Goal: Task Accomplishment & Management: Manage account settings

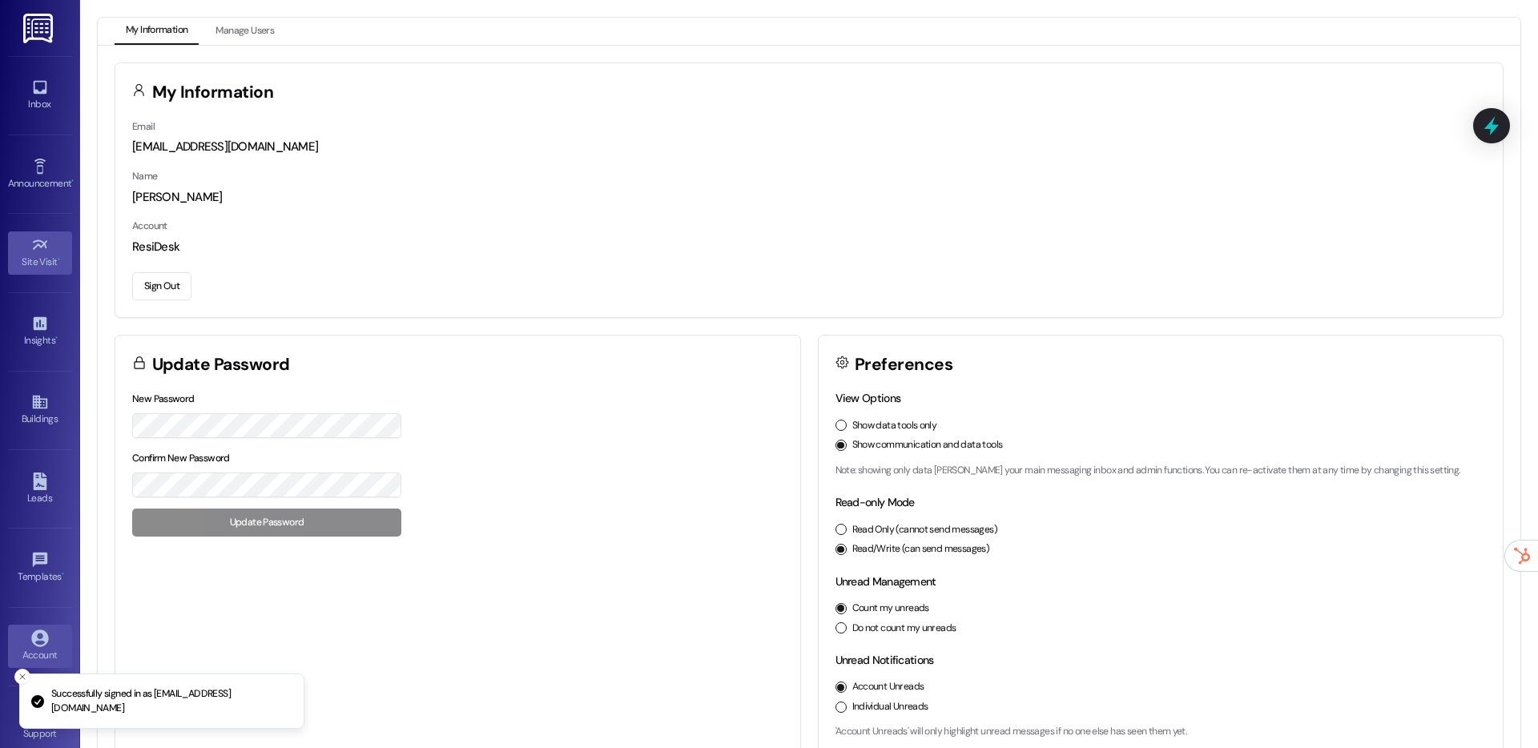
click at [51, 240] on link "Site Visit •" at bounding box center [40, 253] width 64 height 43
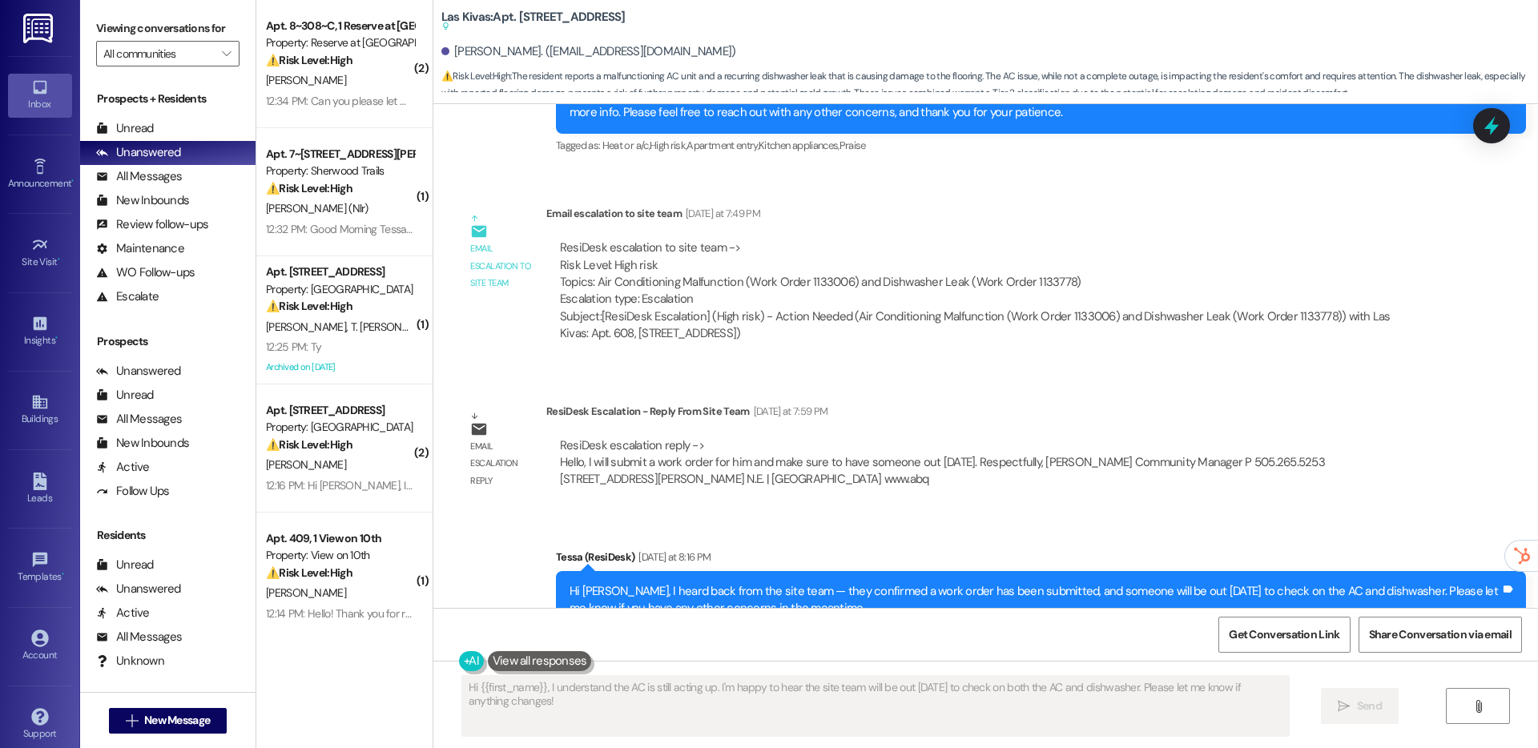
scroll to position [1757, 0]
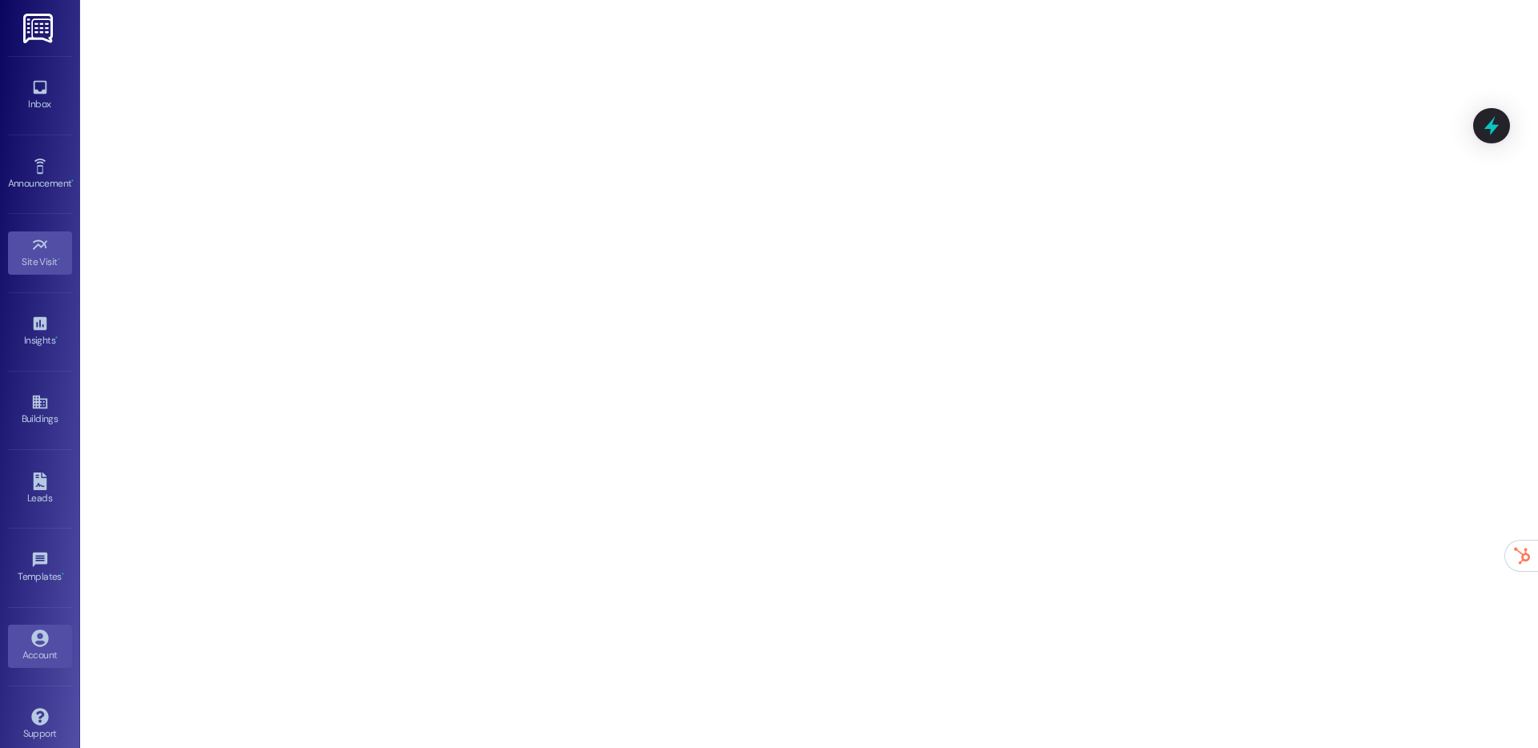
click at [37, 644] on icon at bounding box center [40, 639] width 18 height 18
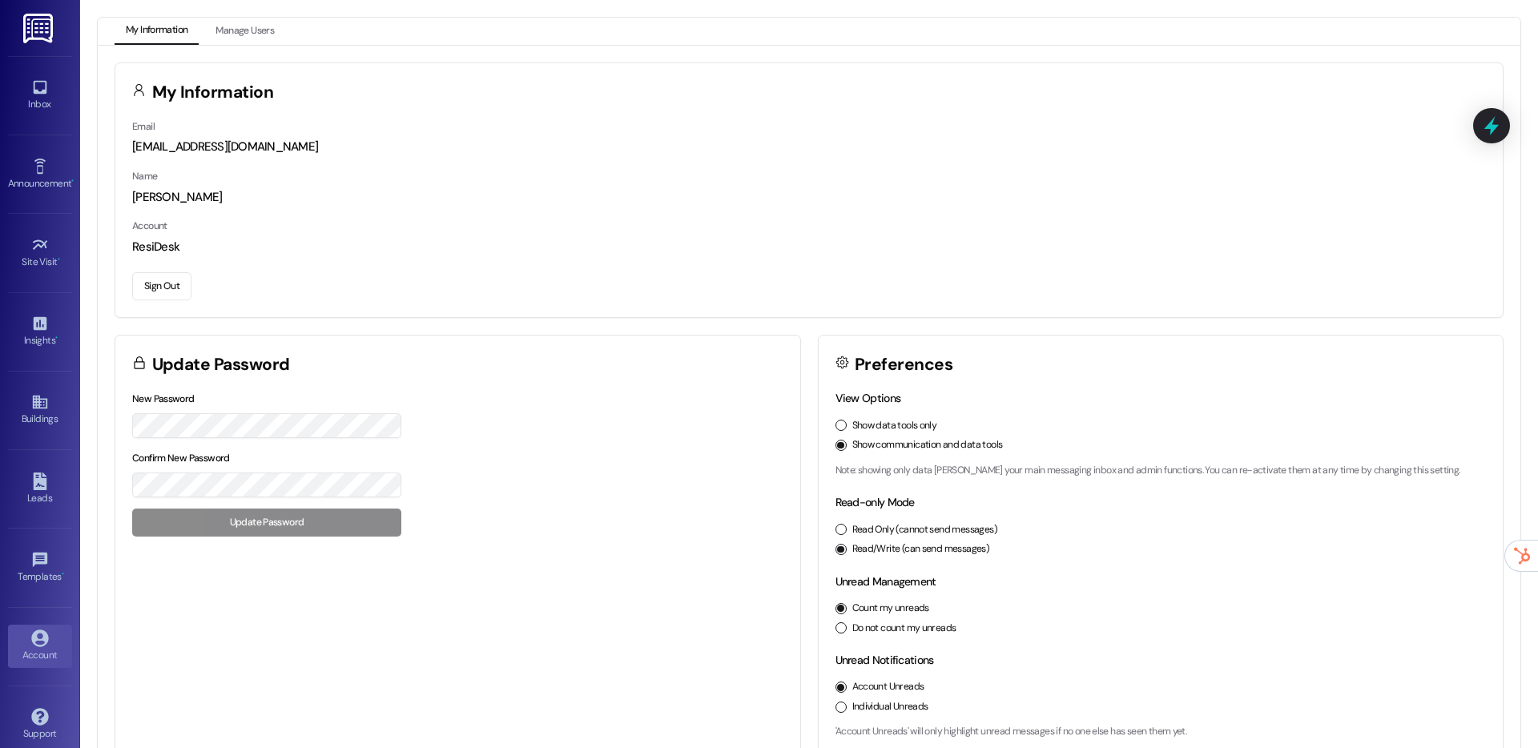
click at [151, 284] on button "Sign Out" at bounding box center [161, 286] width 59 height 28
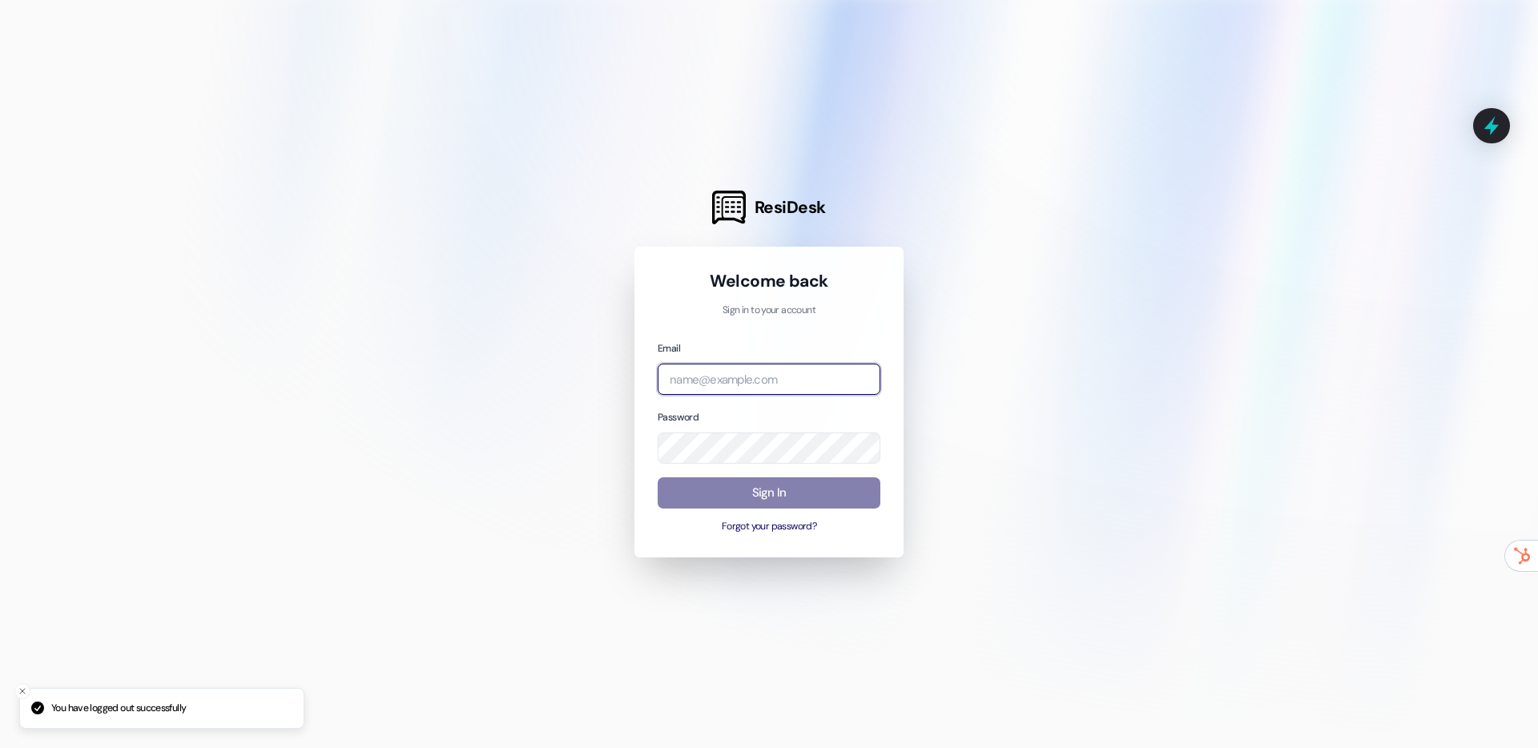
click at [731, 383] on input "email" at bounding box center [769, 379] width 223 height 31
type input "automated-surveys-baron-properties@baron-properties.com"
